Goal: Navigation & Orientation: Find specific page/section

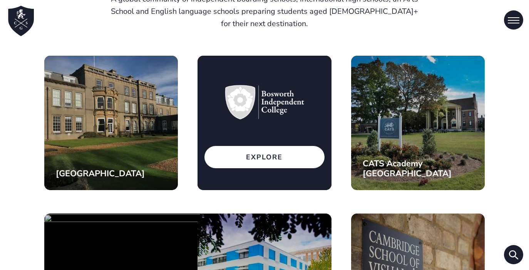
scroll to position [304, 0]
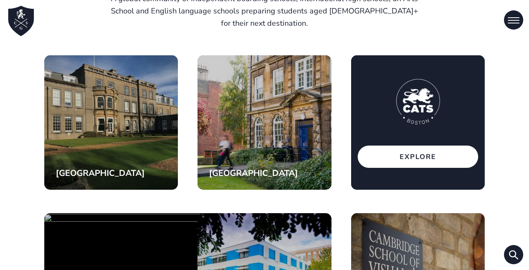
click at [397, 160] on p "Explore" at bounding box center [417, 157] width 120 height 22
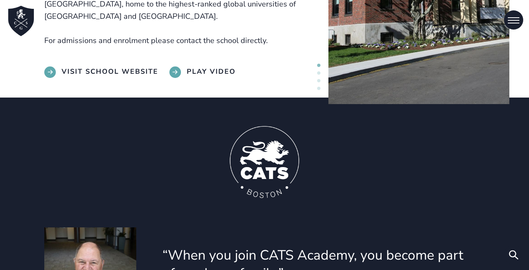
scroll to position [183, 0]
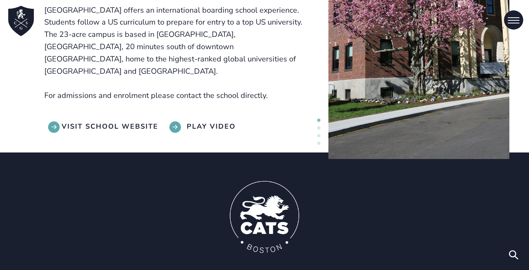
click at [134, 122] on link "Visit School Website" at bounding box center [101, 128] width 114 height 12
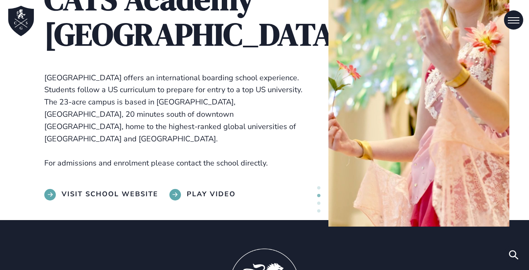
scroll to position [0, 0]
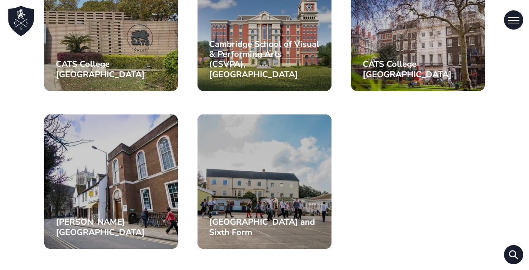
scroll to position [834, 0]
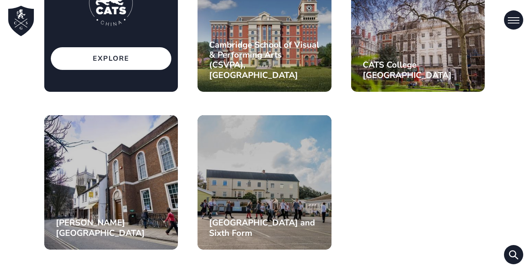
click at [87, 56] on p "Explore" at bounding box center [111, 58] width 120 height 22
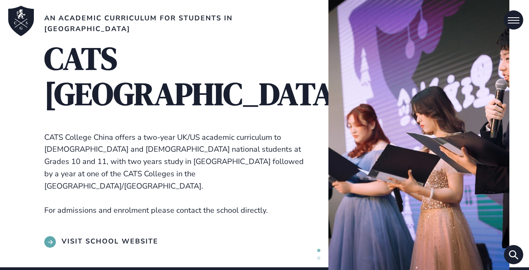
scroll to position [56, 0]
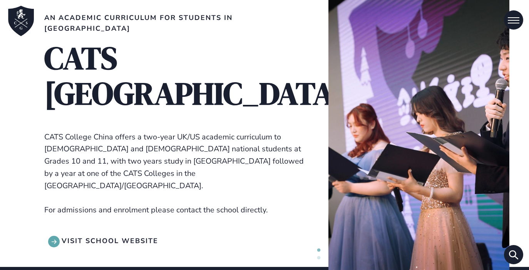
click at [129, 236] on link "Visit school website" at bounding box center [101, 242] width 114 height 12
